Goal: Book appointment/travel/reservation

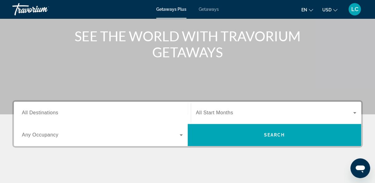
scroll to position [74, 0]
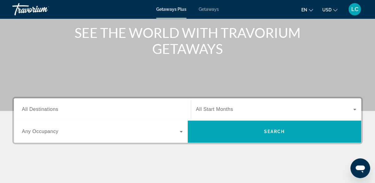
click at [111, 104] on div "Search widget" at bounding box center [102, 110] width 161 height 18
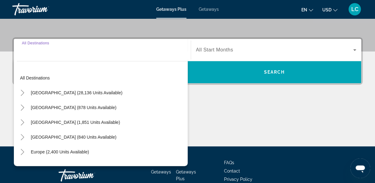
scroll to position [150, 0]
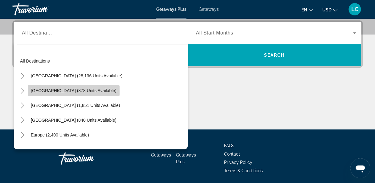
click at [80, 84] on span "Search widget" at bounding box center [74, 90] width 92 height 15
type input "**********"
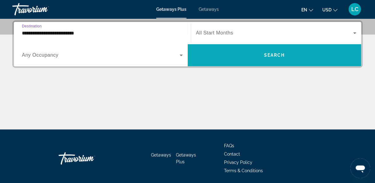
click at [272, 62] on span "Search widget" at bounding box center [275, 55] width 174 height 15
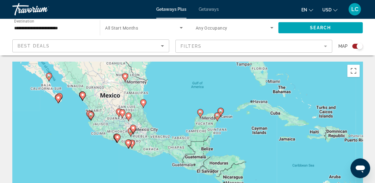
click at [220, 116] on icon "Main content" at bounding box center [221, 112] width 6 height 9
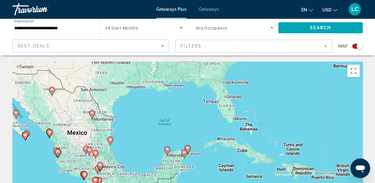
click at [190, 150] on icon "Main content" at bounding box center [188, 149] width 6 height 9
type input "**********"
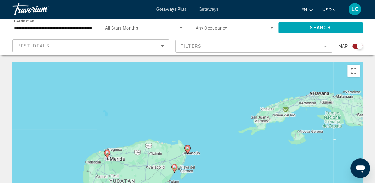
click at [187, 152] on gmp-advanced-marker "Main content" at bounding box center [188, 149] width 6 height 9
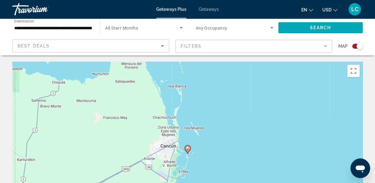
click at [189, 151] on gmp-advanced-marker "Main content" at bounding box center [188, 149] width 6 height 9
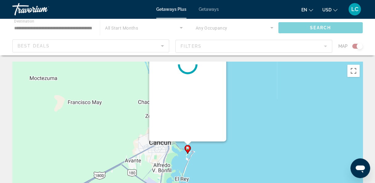
click at [189, 153] on gmp-advanced-marker "Main content" at bounding box center [188, 149] width 6 height 9
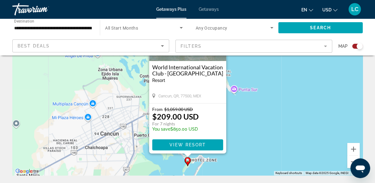
scroll to position [76, 0]
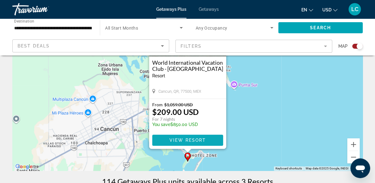
click at [204, 140] on span "View Resort" at bounding box center [187, 140] width 36 height 5
